Goal: Find contact information: Find contact information

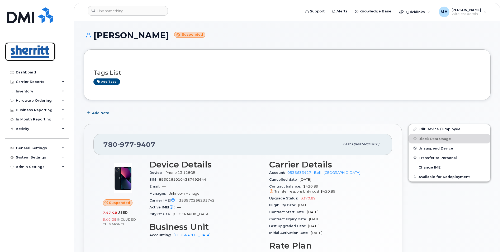
click at [34, 48] on img at bounding box center [30, 51] width 41 height 15
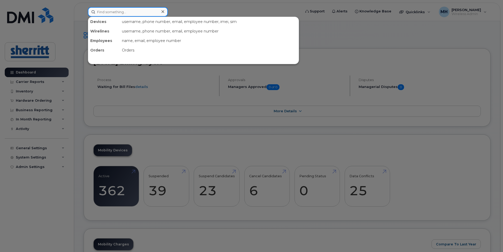
click at [130, 15] on input at bounding box center [128, 12] width 80 height 10
paste input "Arisbel Alvarez Ortiz"
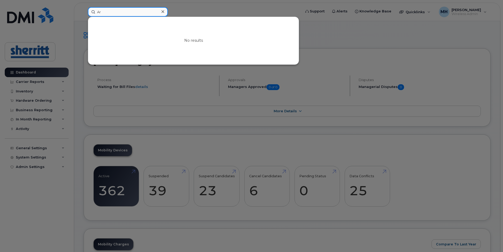
type input "A"
paste input "Arisbel Alvarez Ortiz"
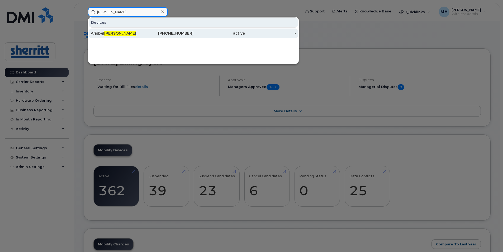
type input "Alvarez Ortiz"
click at [177, 34] on div "780-700-6239" at bounding box center [167, 33] width 51 height 5
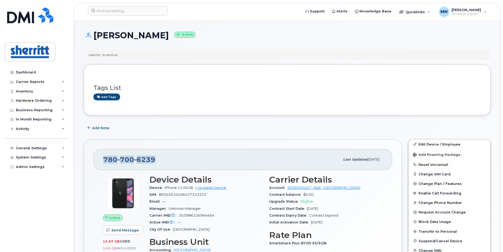
drag, startPoint x: 155, startPoint y: 159, endPoint x: 105, endPoint y: 159, distance: 49.6
click at [105, 160] on div "780 700 6239" at bounding box center [221, 159] width 237 height 11
copy span "780 700 6239"
drag, startPoint x: 183, startPoint y: 36, endPoint x: 96, endPoint y: 37, distance: 87.2
click at [96, 37] on h1 "Arisbel Alvarez Ortiz Active" at bounding box center [287, 35] width 407 height 9
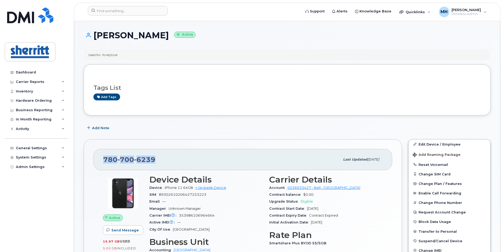
copy h1 "Arisbel Alvarez Ortiz"
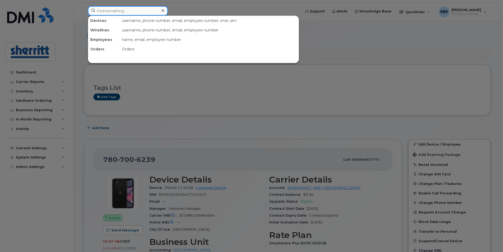
click at [119, 11] on input at bounding box center [128, 11] width 80 height 10
paste input "+1(587)926-8342"
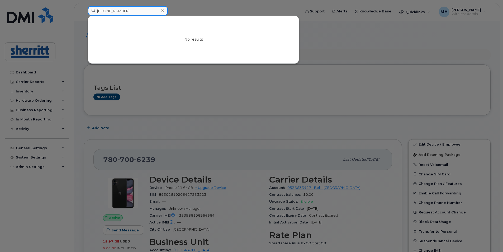
click at [104, 10] on input "+1(587)926-8342" at bounding box center [128, 11] width 80 height 10
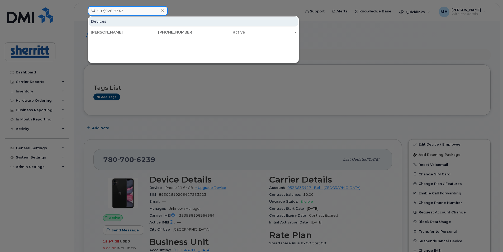
click at [105, 10] on input "587)926-8342" at bounding box center [128, 11] width 80 height 10
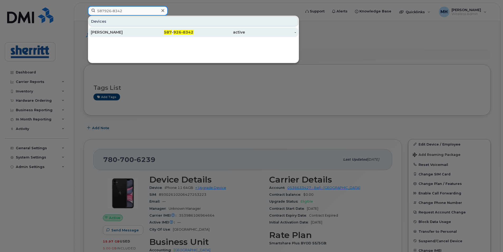
type input "587926-8342"
click at [135, 33] on div "Robert Clarkson" at bounding box center [116, 32] width 51 height 5
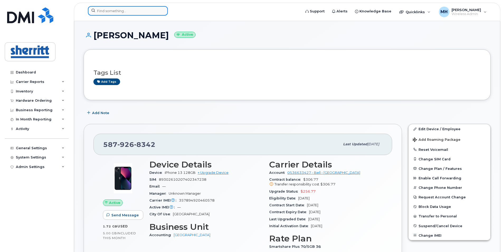
click at [141, 12] on input at bounding box center [128, 11] width 80 height 10
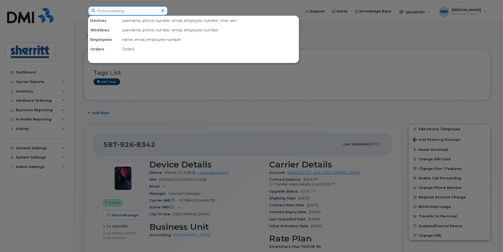
paste input "Cynthia Retzlaff"
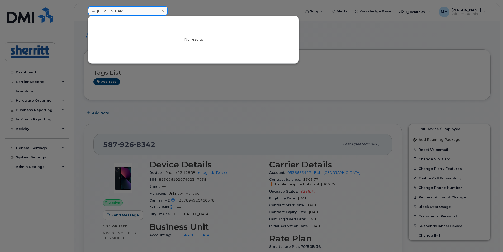
type input "Cynthia Retzlaff"
click at [199, 11] on div at bounding box center [251, 126] width 503 height 252
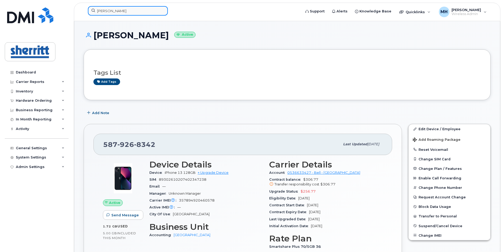
click at [149, 13] on input "Cynthia Retzlaff" at bounding box center [128, 11] width 80 height 10
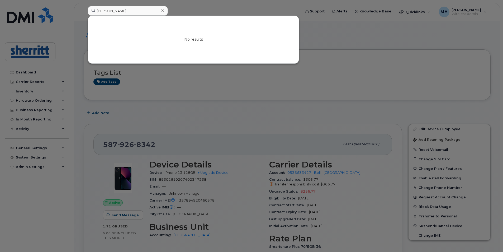
click at [162, 10] on icon at bounding box center [163, 10] width 3 height 4
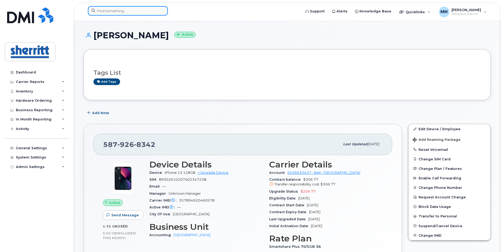
click at [150, 11] on input at bounding box center [128, 11] width 80 height 10
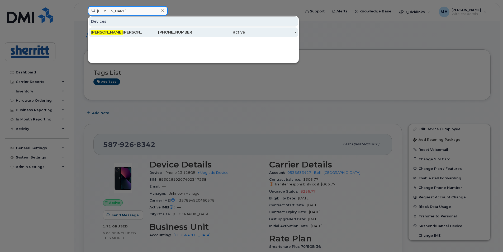
type input "jerry"
click at [130, 30] on div "Jerry Knott" at bounding box center [116, 32] width 51 height 5
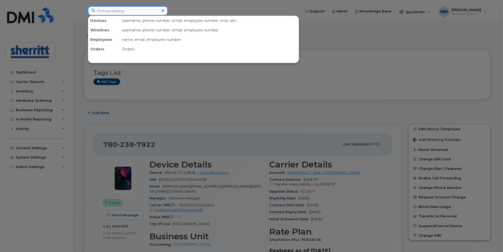
click at [140, 13] on input at bounding box center [128, 11] width 80 height 10
click at [342, 26] on div at bounding box center [251, 126] width 503 height 252
